Goal: Check status: Check status

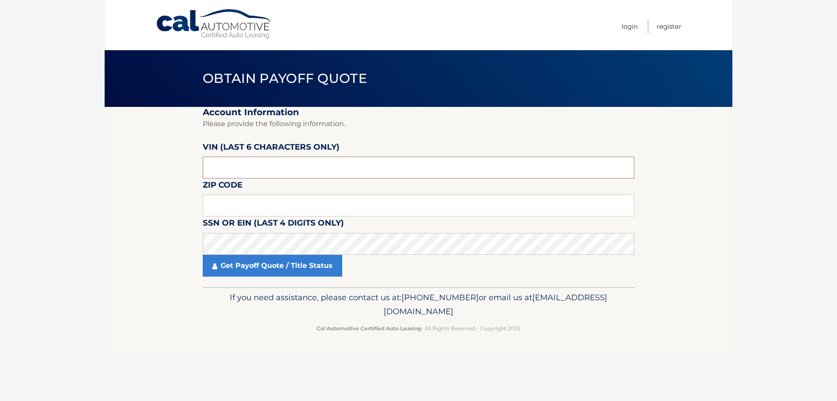
click at [241, 161] on input "text" at bounding box center [419, 167] width 432 height 22
type input "207908"
click at [231, 208] on input "text" at bounding box center [419, 205] width 432 height 22
type input "11725"
click at [258, 265] on link "Get Payoff Quote / Title Status" at bounding box center [272, 266] width 139 height 22
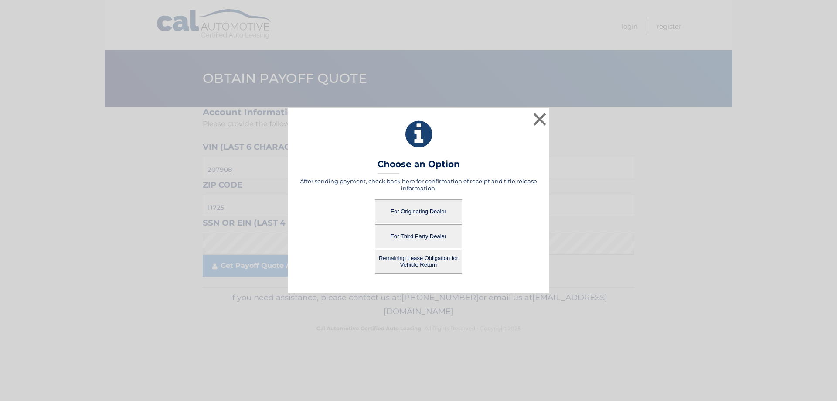
click at [415, 208] on button "For Originating Dealer" at bounding box center [418, 211] width 87 height 24
click at [439, 215] on button "For Originating Dealer" at bounding box center [418, 211] width 87 height 24
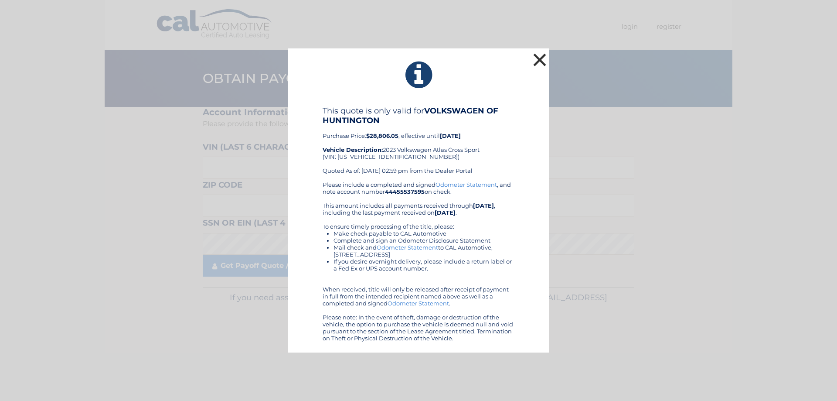
click at [543, 54] on button "×" at bounding box center [539, 59] width 17 height 17
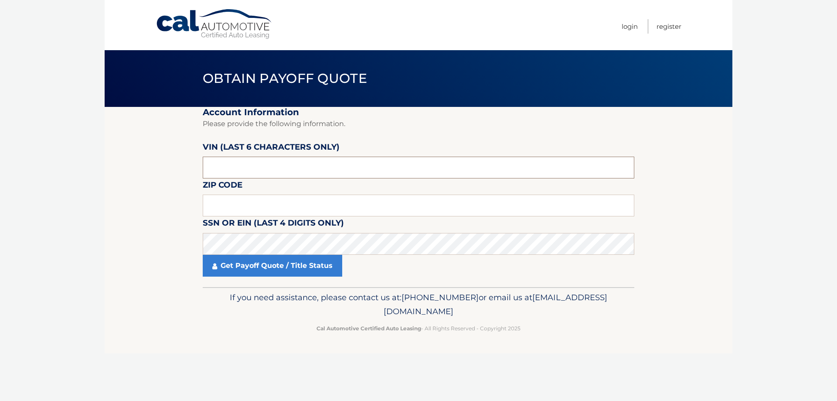
click at [267, 163] on input "text" at bounding box center [419, 167] width 432 height 22
type input "207908"
type input "11725"
click at [327, 274] on link "Get Payoff Quote / Title Status" at bounding box center [272, 266] width 139 height 22
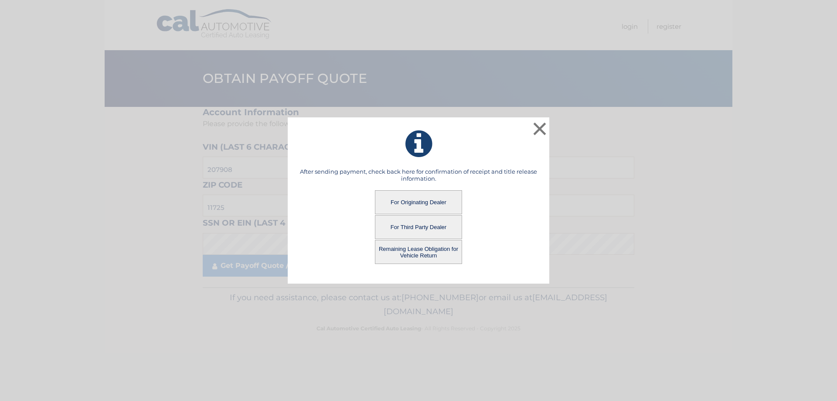
click at [418, 251] on button "Remaining Lease Obligation for Vehicle Return" at bounding box center [418, 252] width 87 height 24
click at [429, 253] on button "Remaining Lease Obligation for Vehicle Return" at bounding box center [418, 252] width 87 height 24
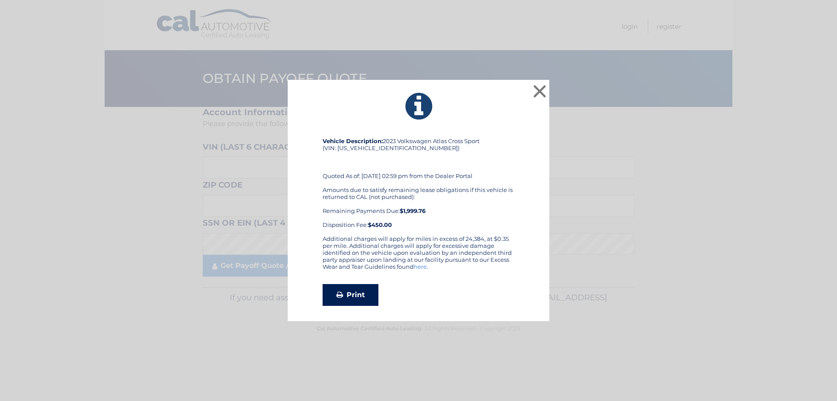
click at [350, 292] on link "Print" at bounding box center [351, 295] width 56 height 22
click at [545, 89] on button "×" at bounding box center [539, 90] width 17 height 17
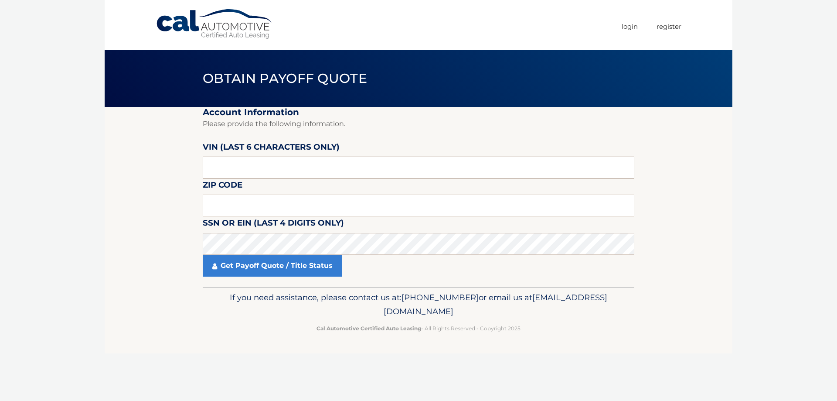
click at [244, 170] on input "text" at bounding box center [419, 167] width 432 height 22
type input "207908"
type input "11725"
click at [266, 266] on link "Get Payoff Quote / Title Status" at bounding box center [272, 266] width 139 height 22
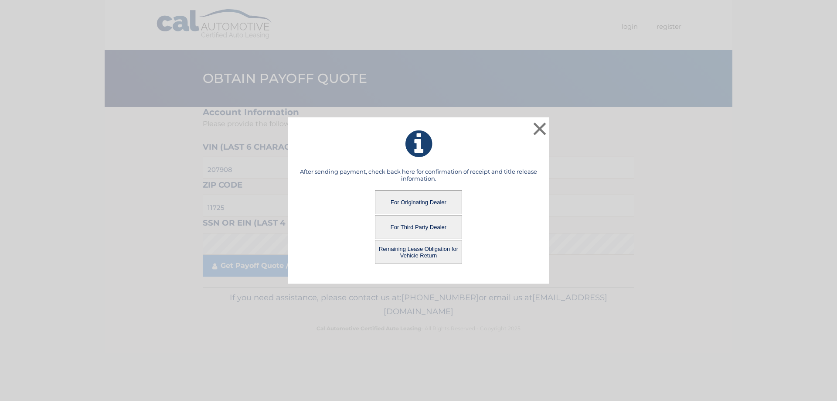
click at [411, 232] on button "For Third Party Dealer" at bounding box center [418, 227] width 87 height 24
click at [415, 229] on button "For Third Party Dealer" at bounding box center [418, 227] width 87 height 24
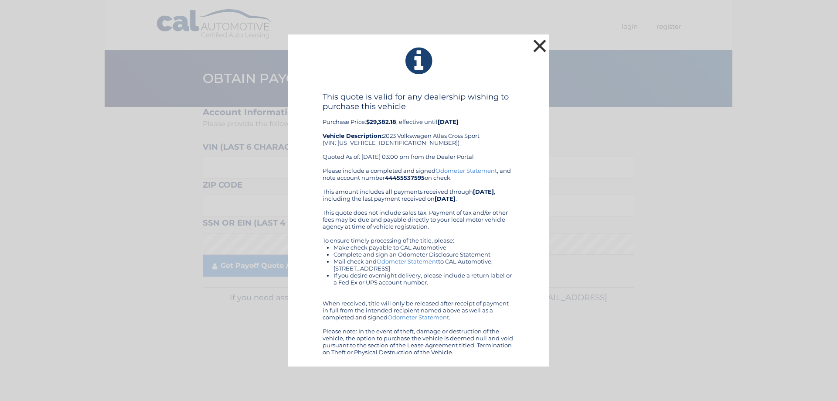
click at [541, 45] on button "×" at bounding box center [539, 45] width 17 height 17
